Goal: Check status: Check status

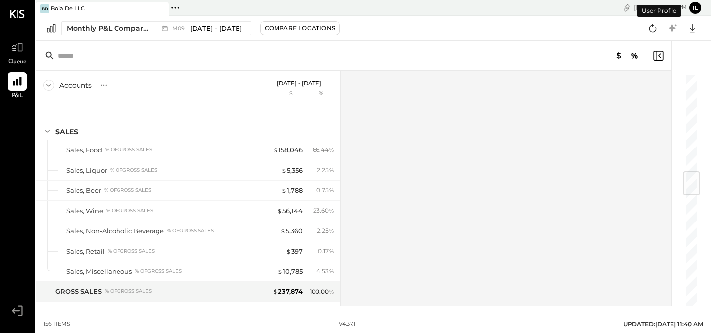
scroll to position [826, 0]
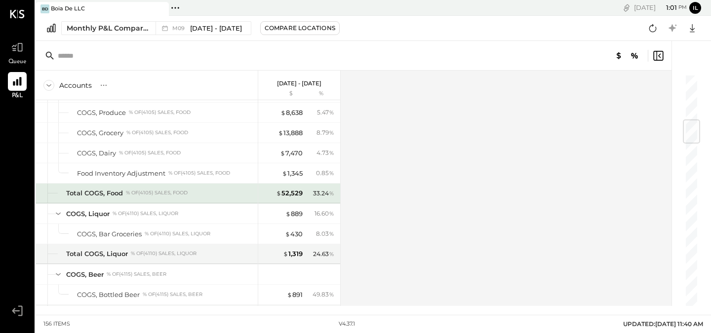
scroll to position [407, 0]
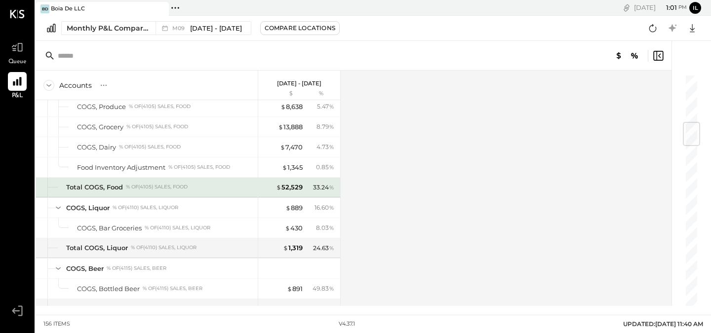
click at [306, 185] on div "33.24 %" at bounding box center [321, 187] width 32 height 9
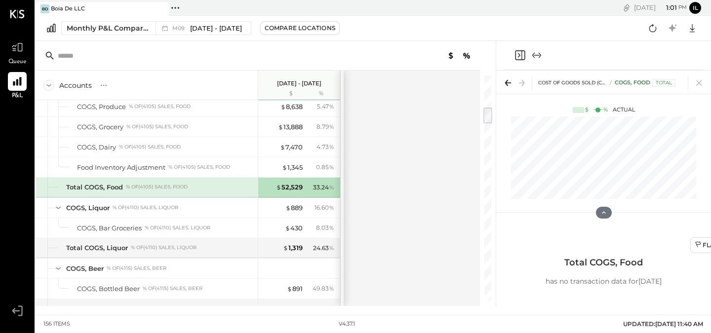
click at [306, 185] on div "33.24 %" at bounding box center [321, 187] width 32 height 9
click at [508, 86] on icon at bounding box center [508, 83] width 14 height 14
click at [403, 161] on div "Accounts S % GL [DATE] - [DATE] $ % SALES Sales, Food % of GROSS SALES Sales, L…" at bounding box center [259, 188] width 446 height 235
click at [481, 121] on div "Accounts S % GL [DATE] - [DATE] $ % SALES Sales, Food % of GROSS SALES Sales, L…" at bounding box center [266, 173] width 460 height 265
click at [695, 84] on icon at bounding box center [699, 83] width 14 height 14
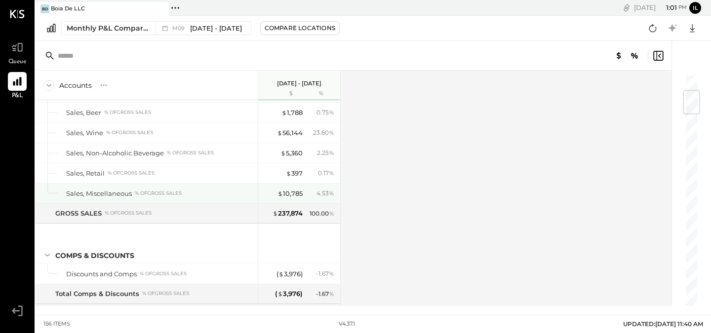
scroll to position [32, 0]
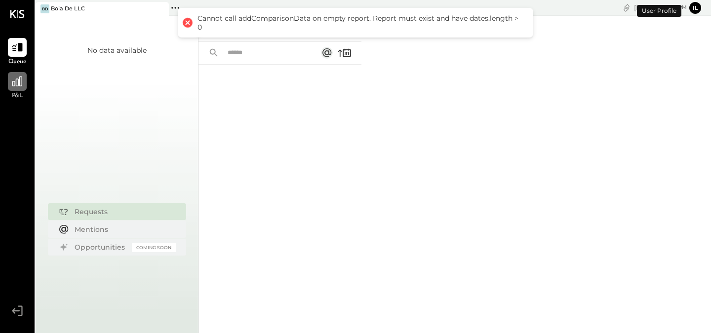
click at [18, 83] on icon at bounding box center [17, 81] width 10 height 10
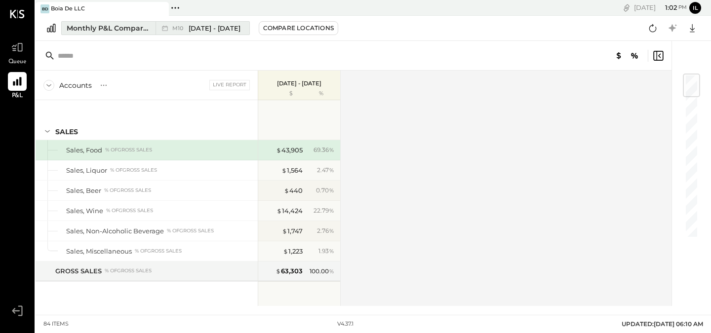
click at [228, 22] on div "M10 [DATE] - [DATE]" at bounding box center [199, 28] width 89 height 13
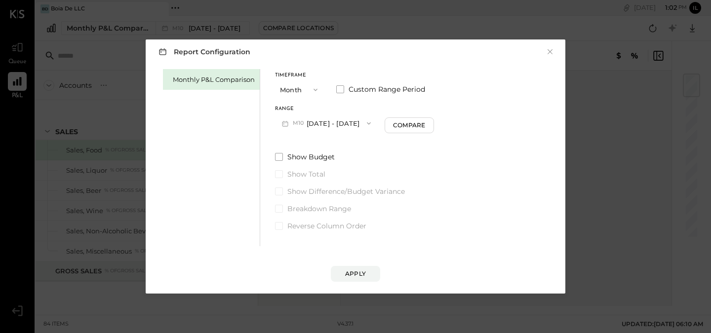
click at [330, 121] on button "M10 [DATE] - [DATE]" at bounding box center [326, 123] width 103 height 18
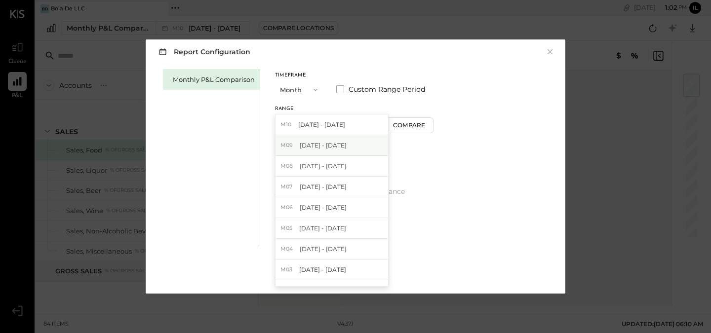
click at [329, 142] on span "[DATE] - [DATE]" at bounding box center [323, 145] width 47 height 8
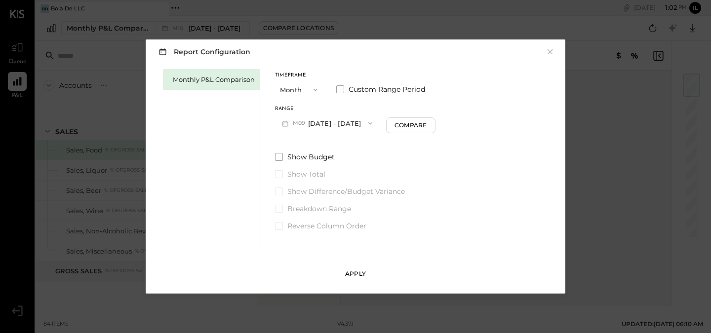
click at [366, 273] on button "Apply" at bounding box center [355, 274] width 49 height 16
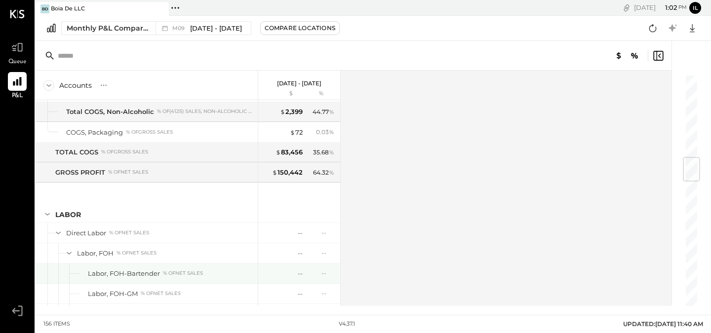
scroll to position [708, 0]
